Goal: Task Accomplishment & Management: Manage account settings

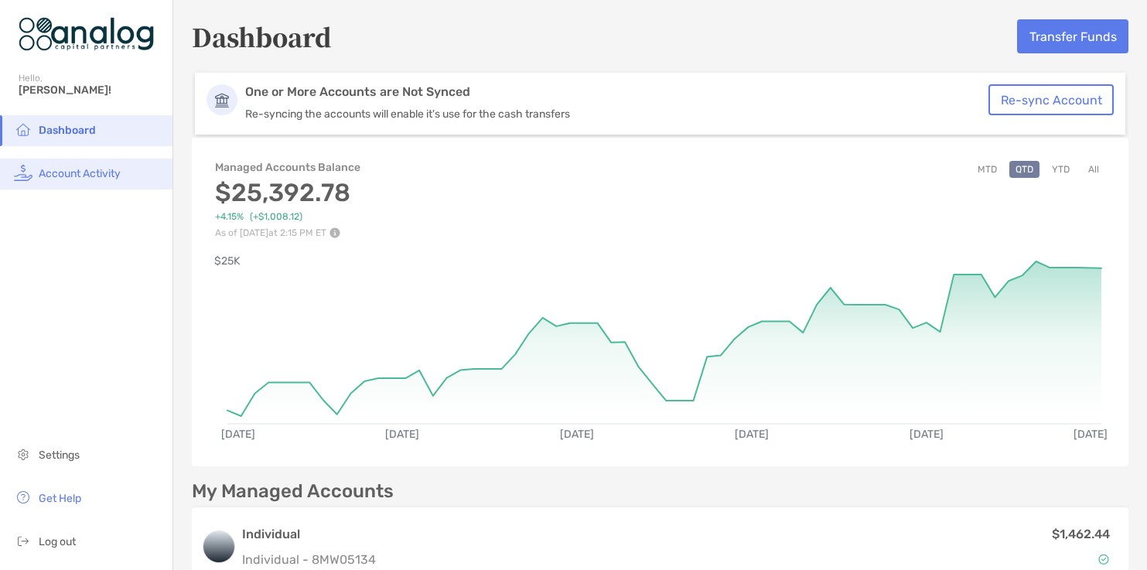
click at [92, 186] on li "Account Activity" at bounding box center [86, 174] width 172 height 31
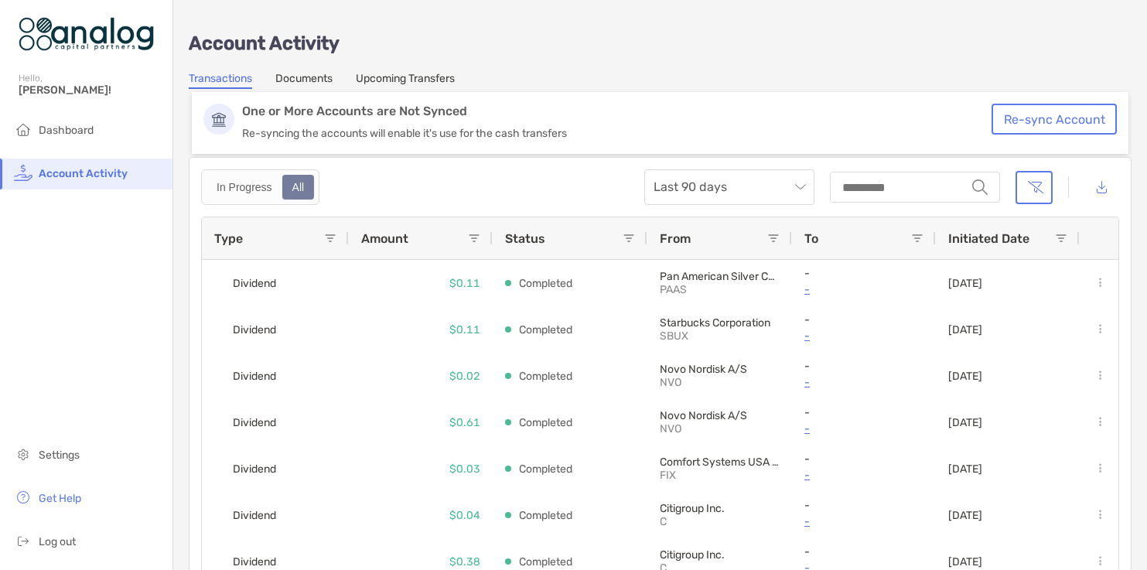
click at [301, 77] on link "Documents" at bounding box center [303, 80] width 57 height 17
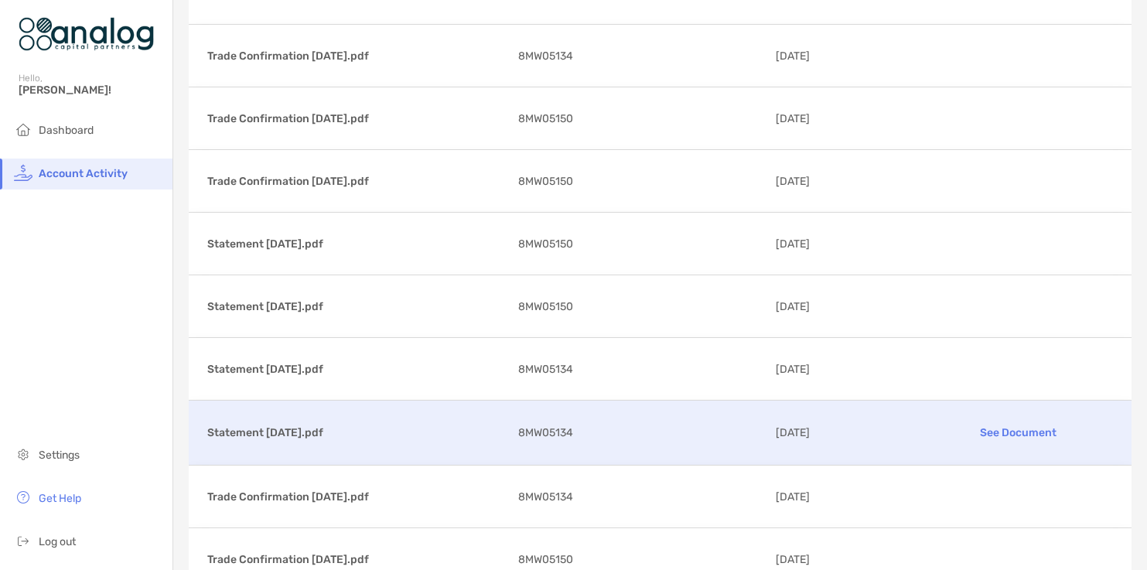
scroll to position [26691, 0]
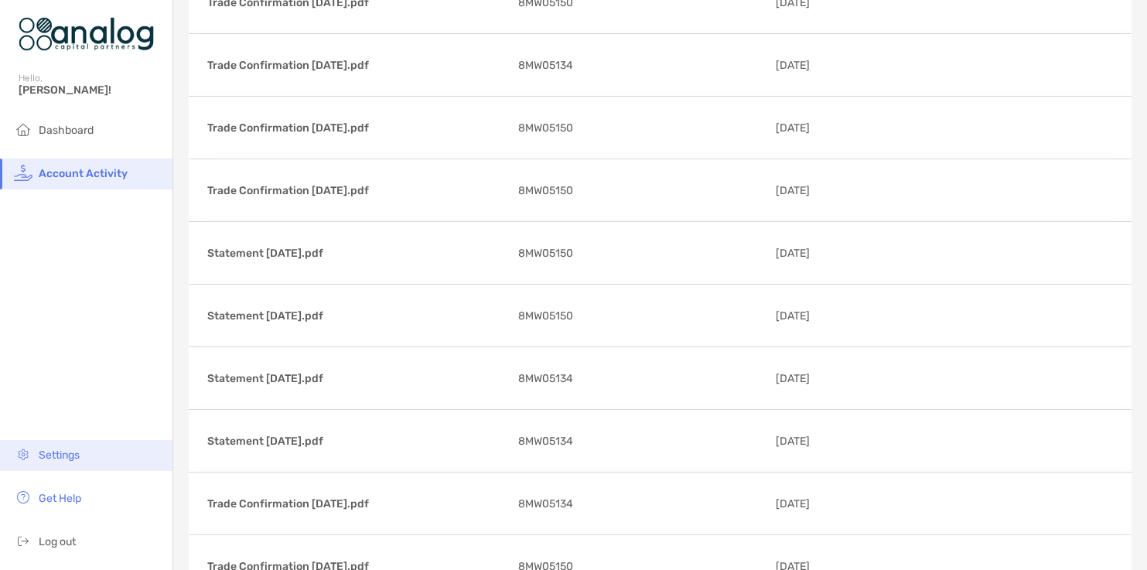
click at [63, 455] on span "Settings" at bounding box center [59, 455] width 41 height 13
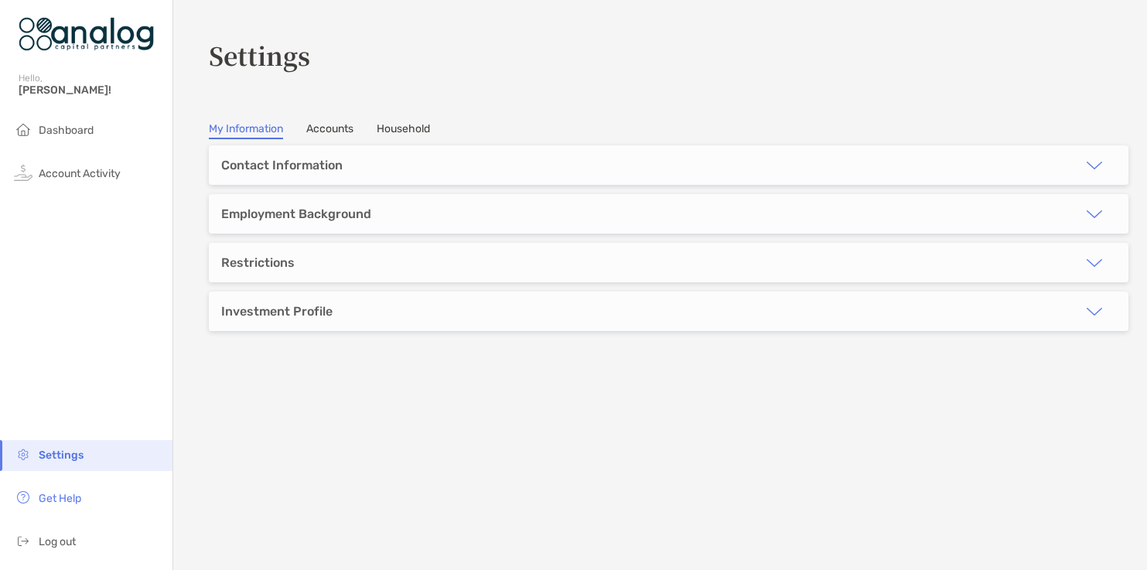
click at [343, 125] on link "Accounts" at bounding box center [329, 130] width 47 height 17
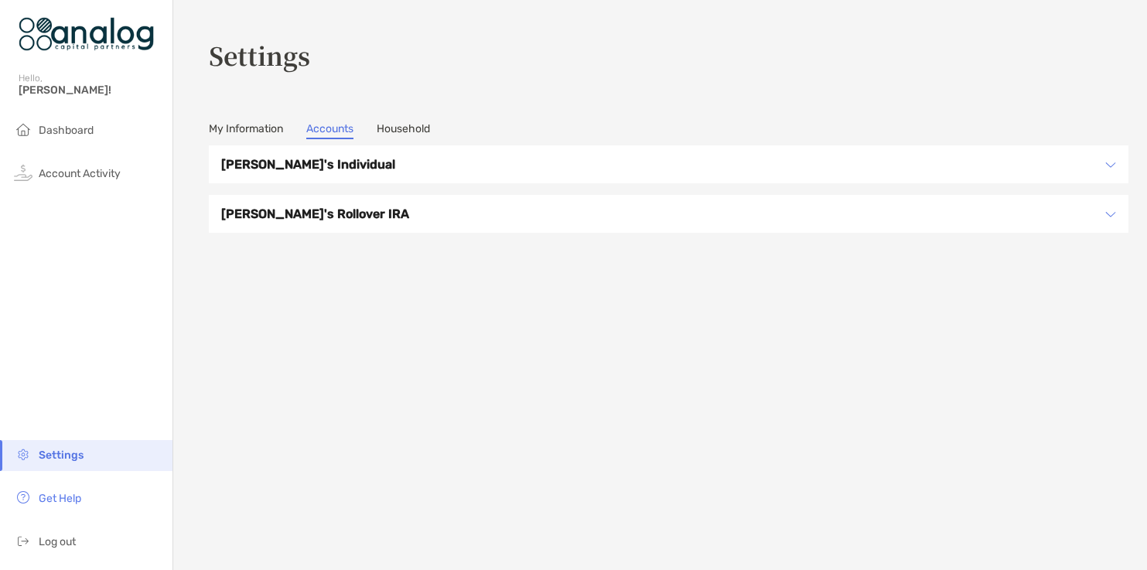
click at [405, 128] on link "Household" at bounding box center [403, 130] width 53 height 17
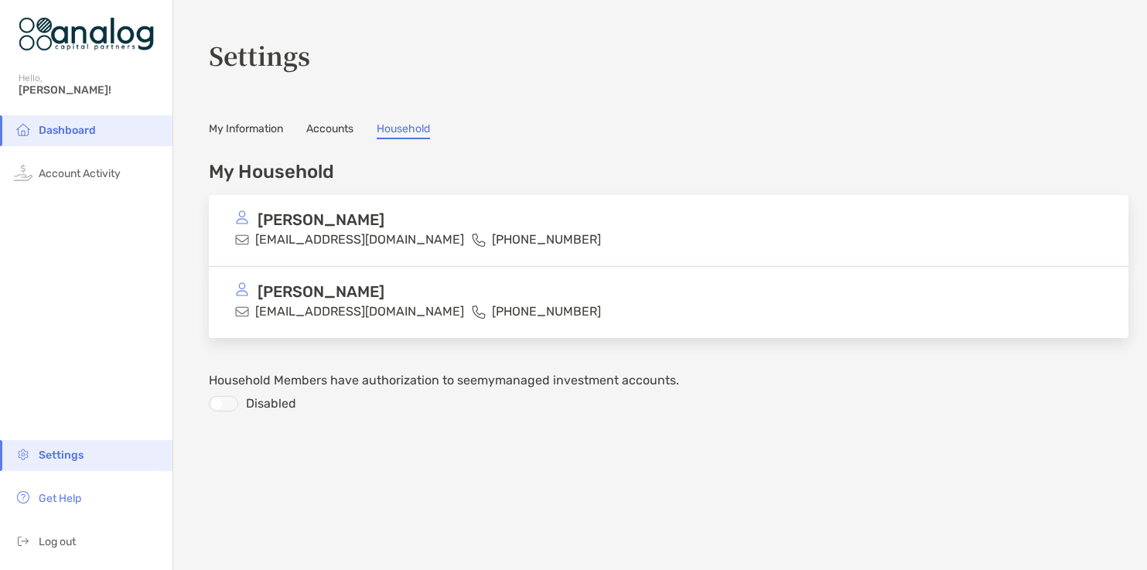
click at [316, 124] on link "Accounts" at bounding box center [329, 130] width 47 height 17
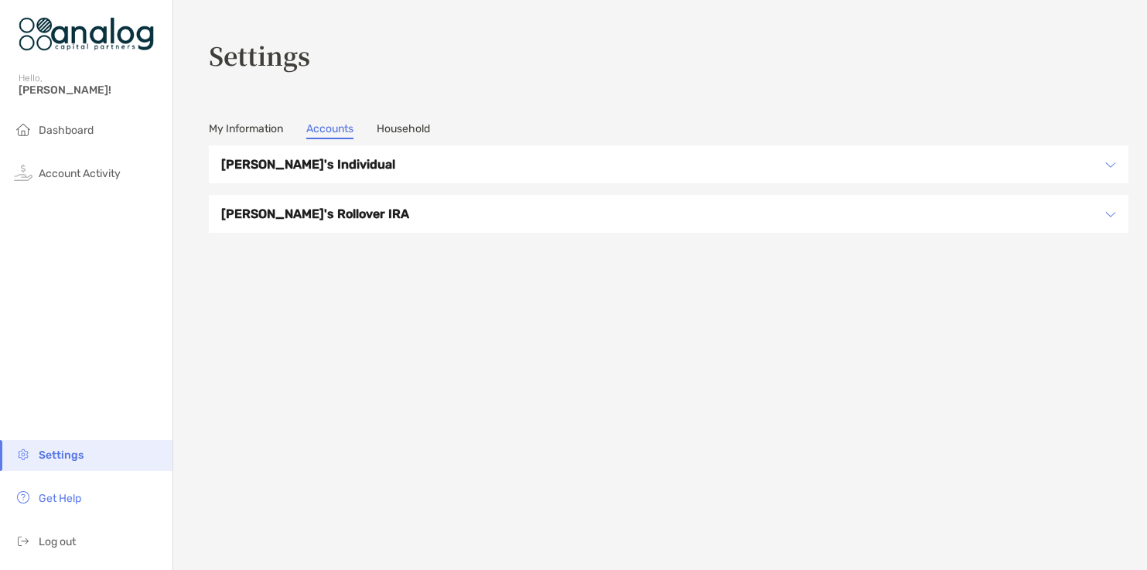
click at [333, 176] on div "[PERSON_NAME]'s Individual" at bounding box center [669, 164] width 920 height 38
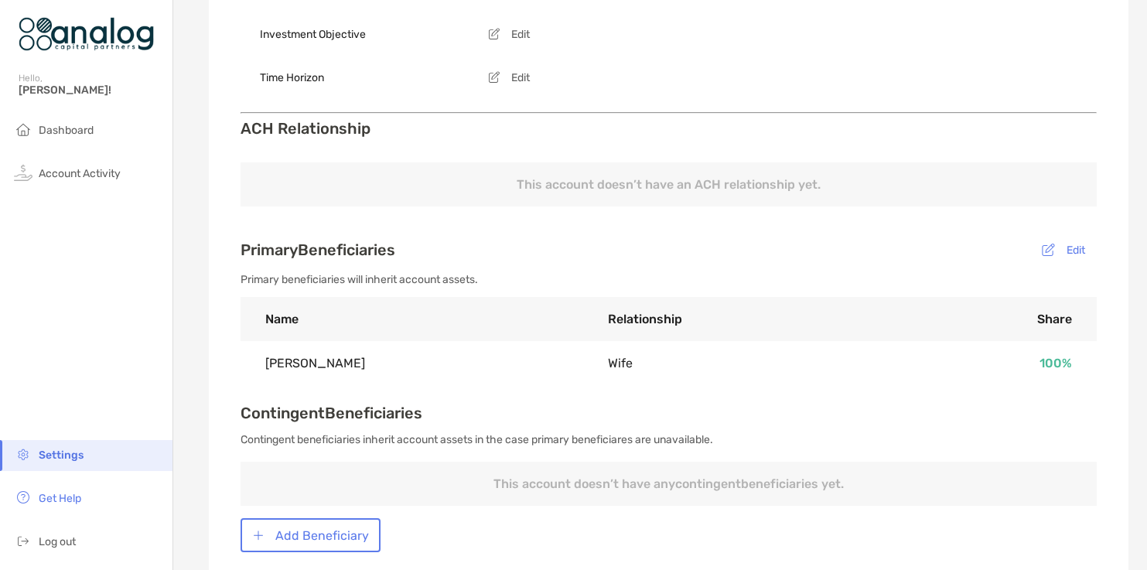
scroll to position [563, 0]
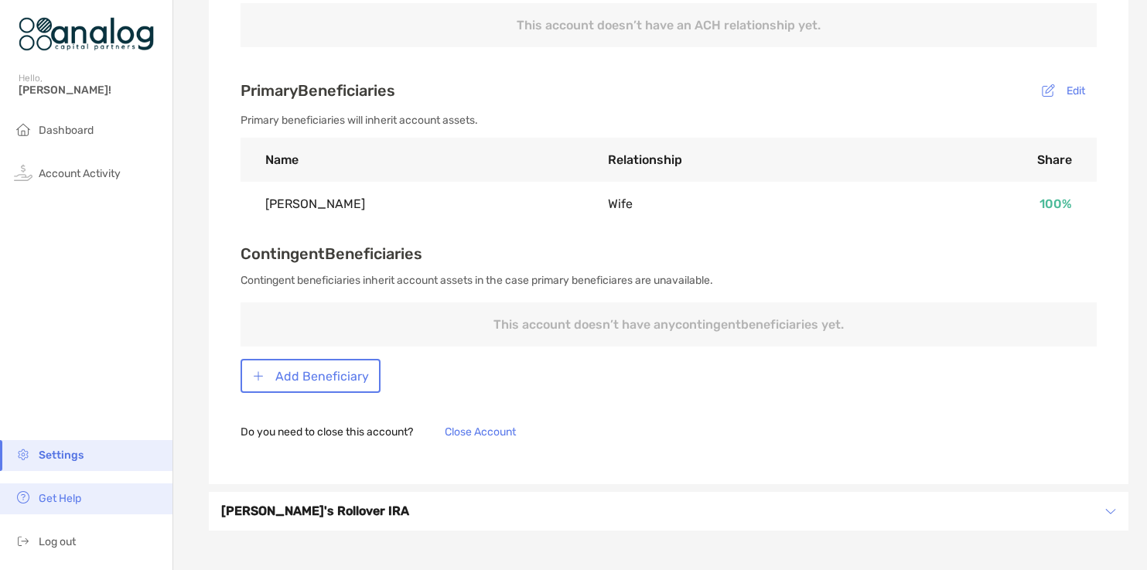
click at [79, 489] on li "Get Help" at bounding box center [86, 498] width 172 height 31
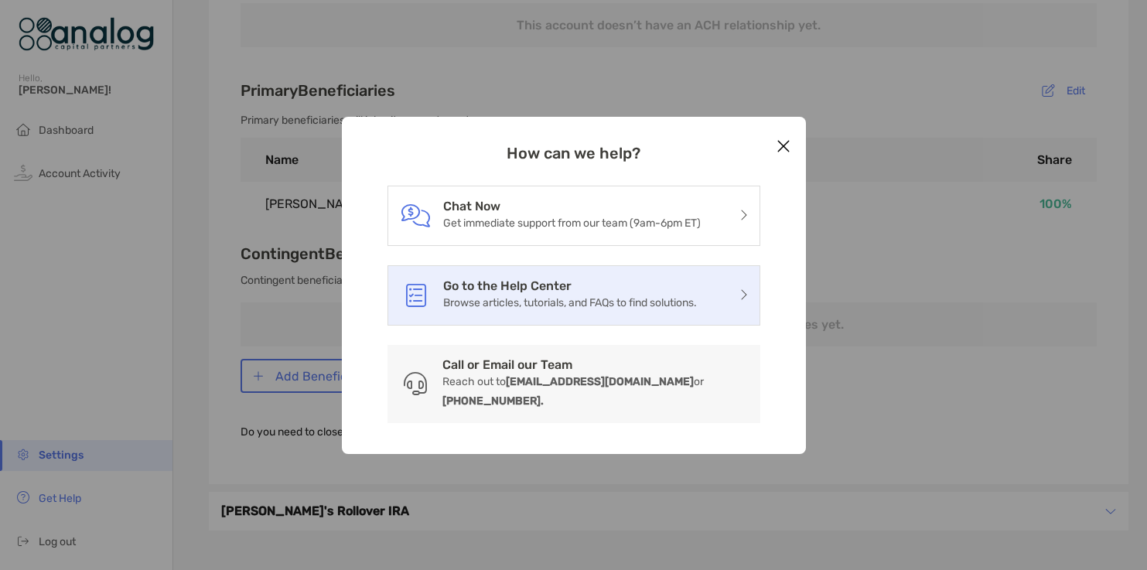
click at [599, 325] on div "Go to the Help Center Browse articles, tutorials, and FAQs to find solutions." at bounding box center [573, 295] width 373 height 60
click at [619, 293] on h3 "Go to the Help Center" at bounding box center [570, 285] width 254 height 15
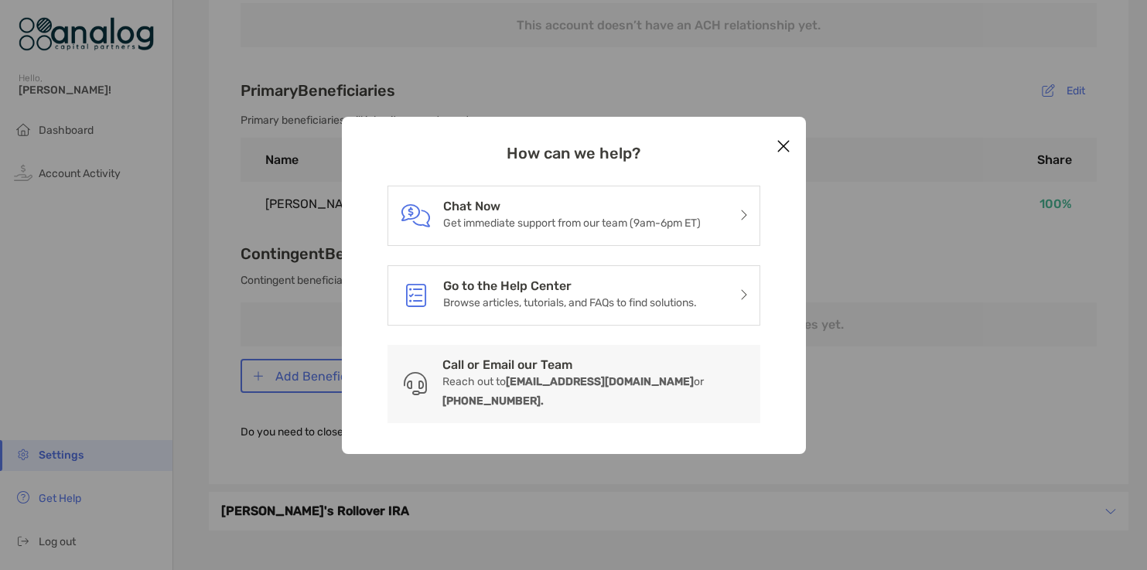
click at [783, 155] on icon "Close modal" at bounding box center [784, 146] width 14 height 19
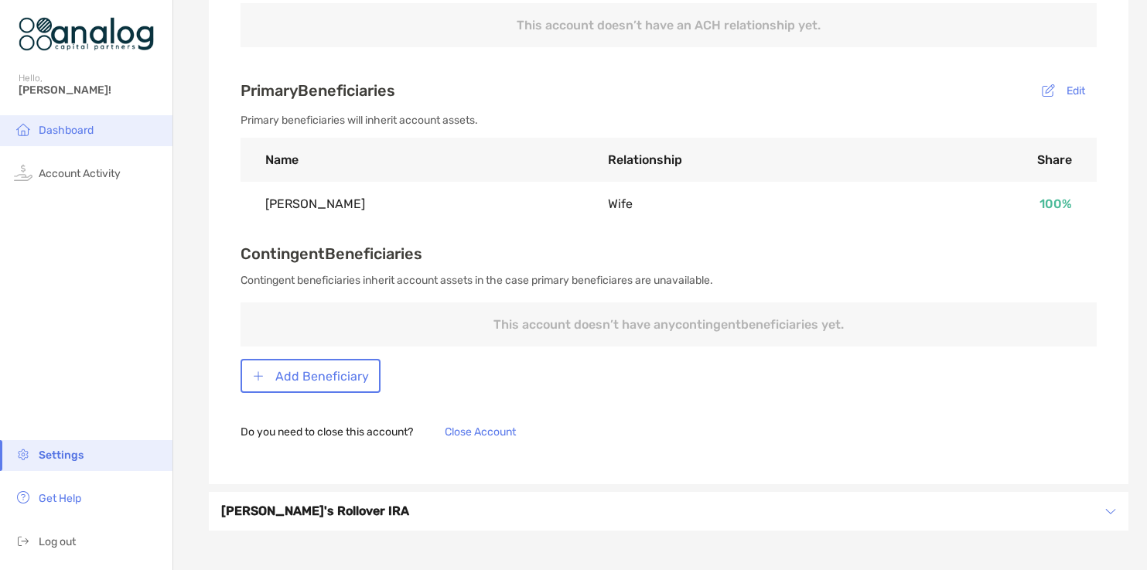
click at [70, 129] on span "Dashboard" at bounding box center [66, 130] width 55 height 13
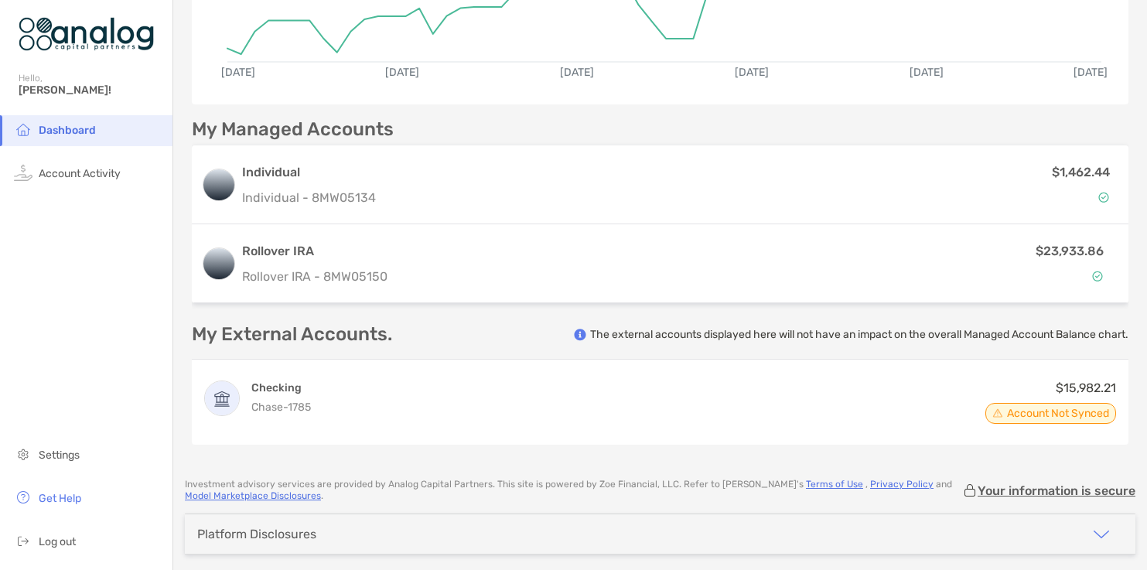
scroll to position [419, 0]
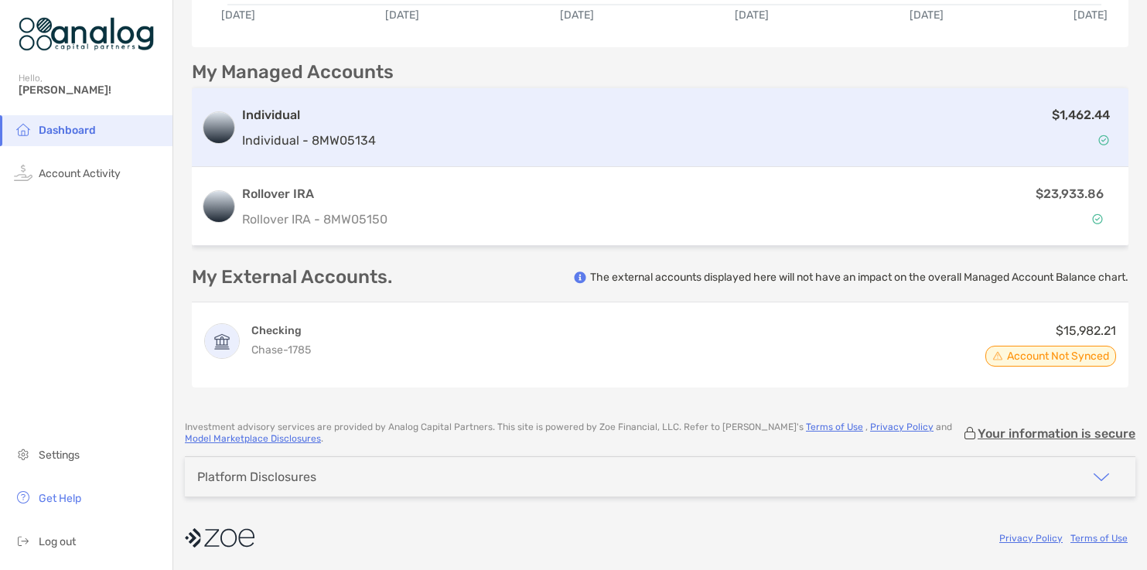
click at [570, 135] on div "$1,462.44" at bounding box center [750, 127] width 737 height 45
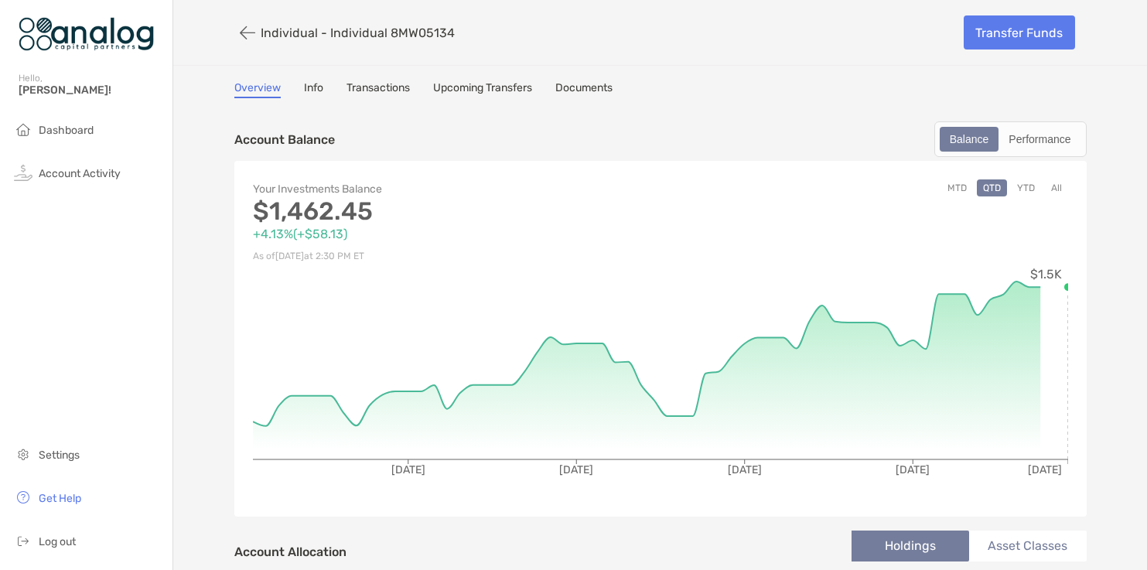
click at [596, 90] on link "Documents" at bounding box center [583, 89] width 57 height 17
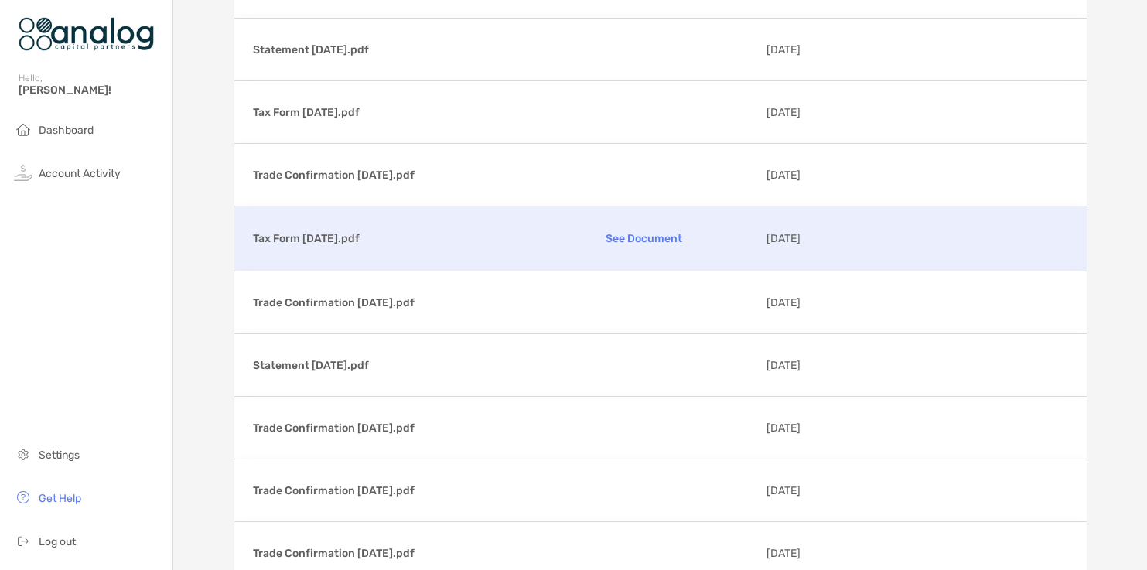
scroll to position [9172, 0]
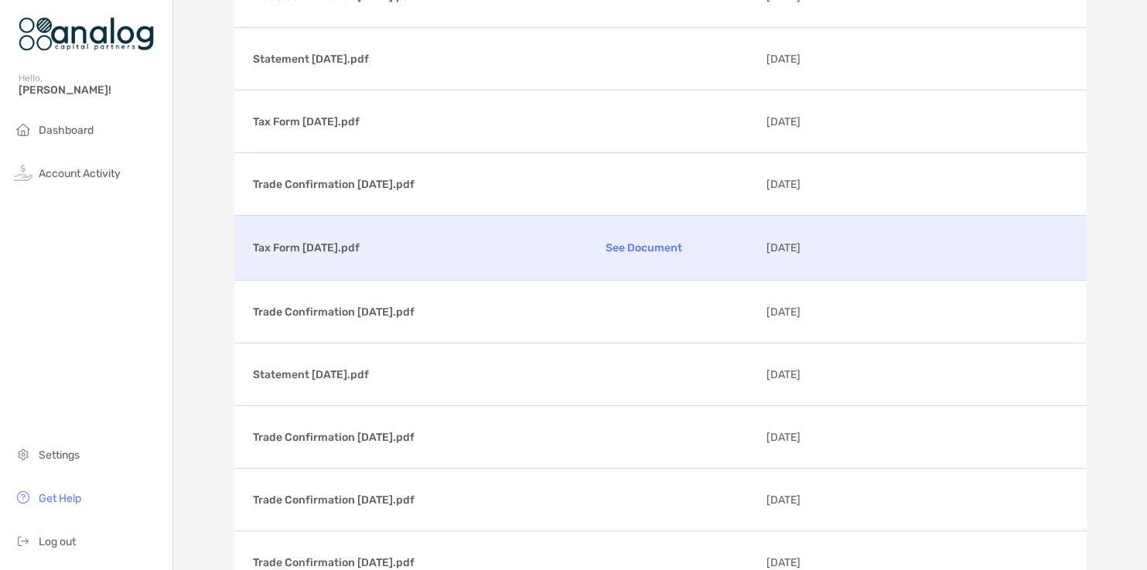
click at [658, 249] on p "See Document" at bounding box center [644, 247] width 220 height 27
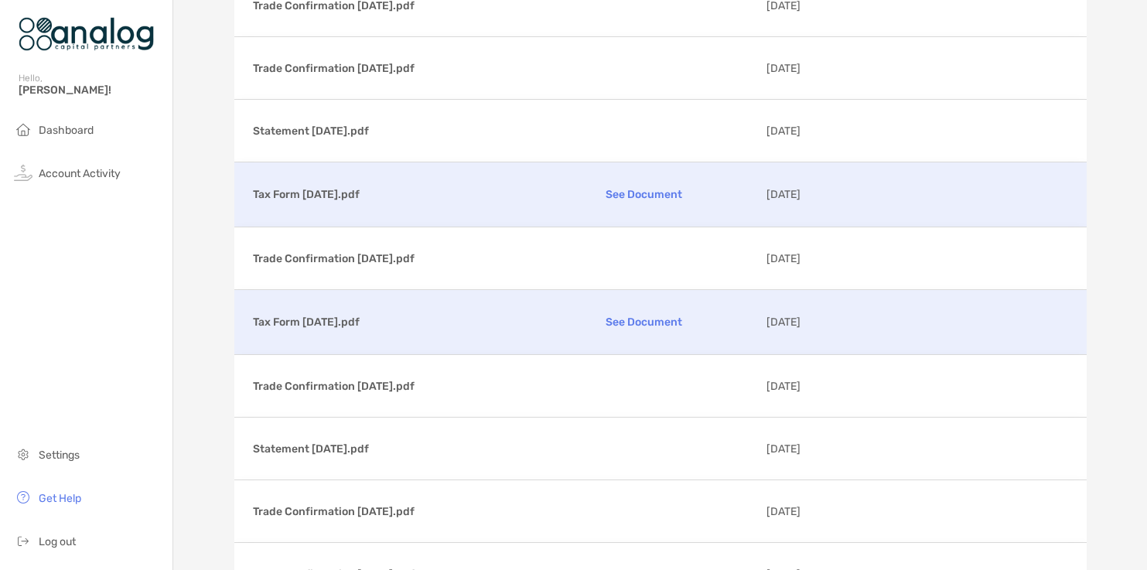
scroll to position [9103, 0]
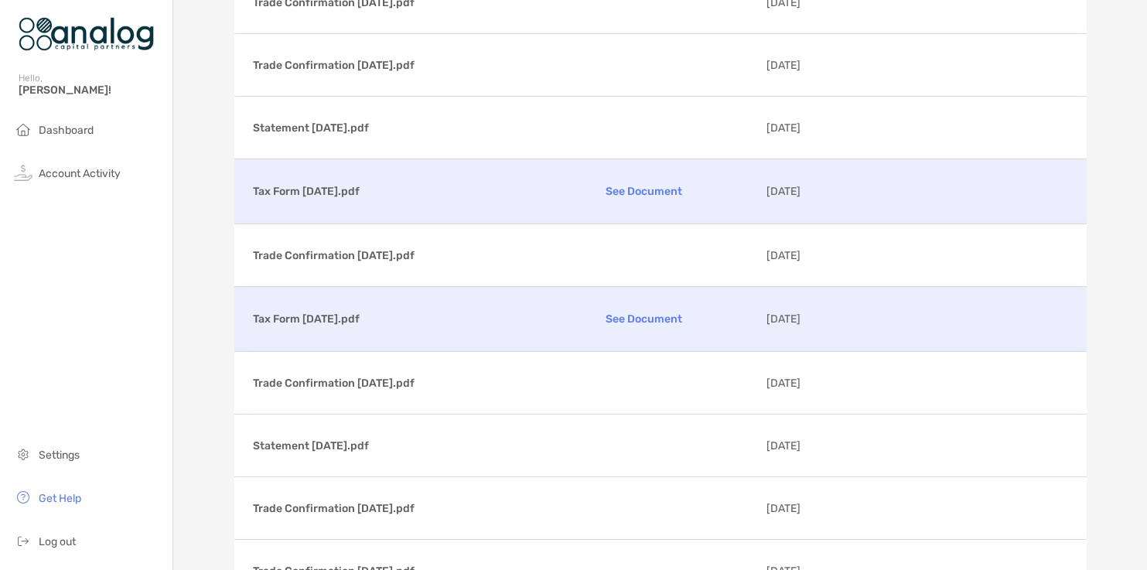
click at [642, 190] on p "See Document" at bounding box center [644, 191] width 220 height 27
